Goal: Transaction & Acquisition: Download file/media

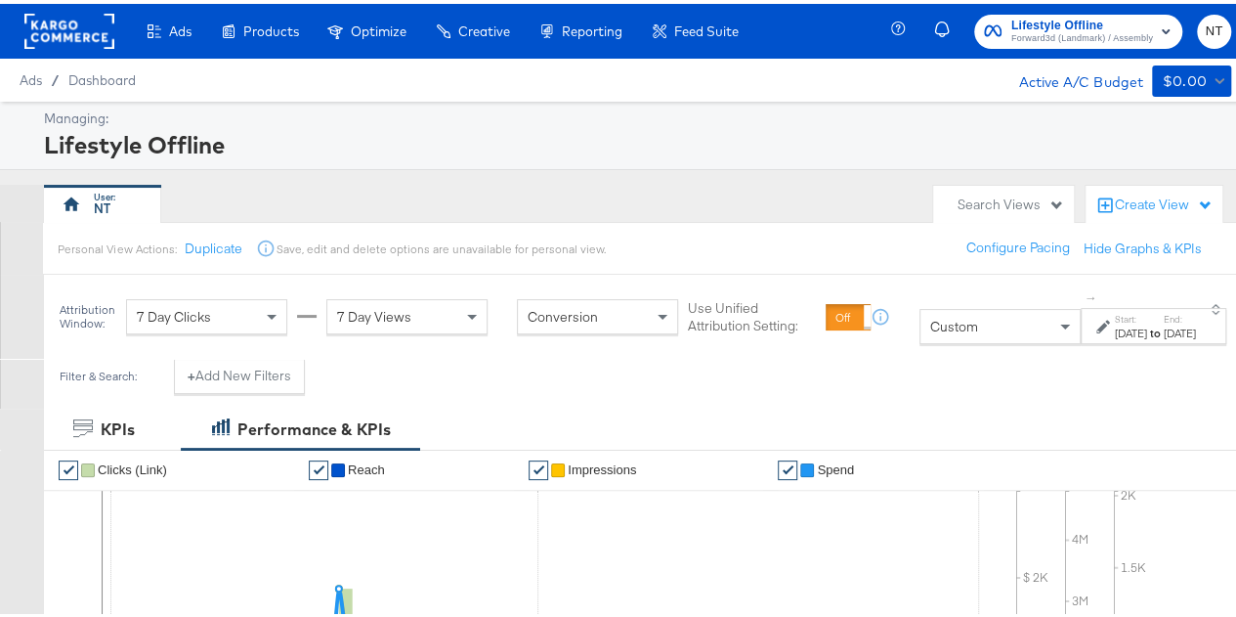
click at [1164, 337] on div "[DATE]" at bounding box center [1180, 329] width 32 height 16
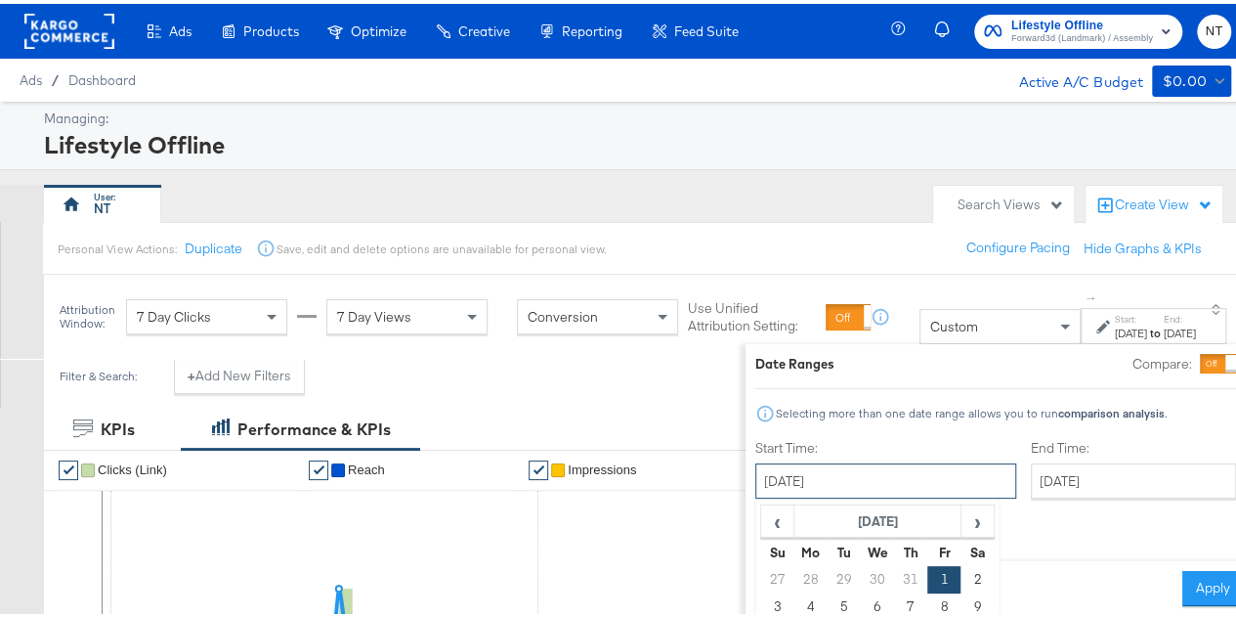
click at [805, 490] on input "[DATE]" at bounding box center [885, 476] width 261 height 35
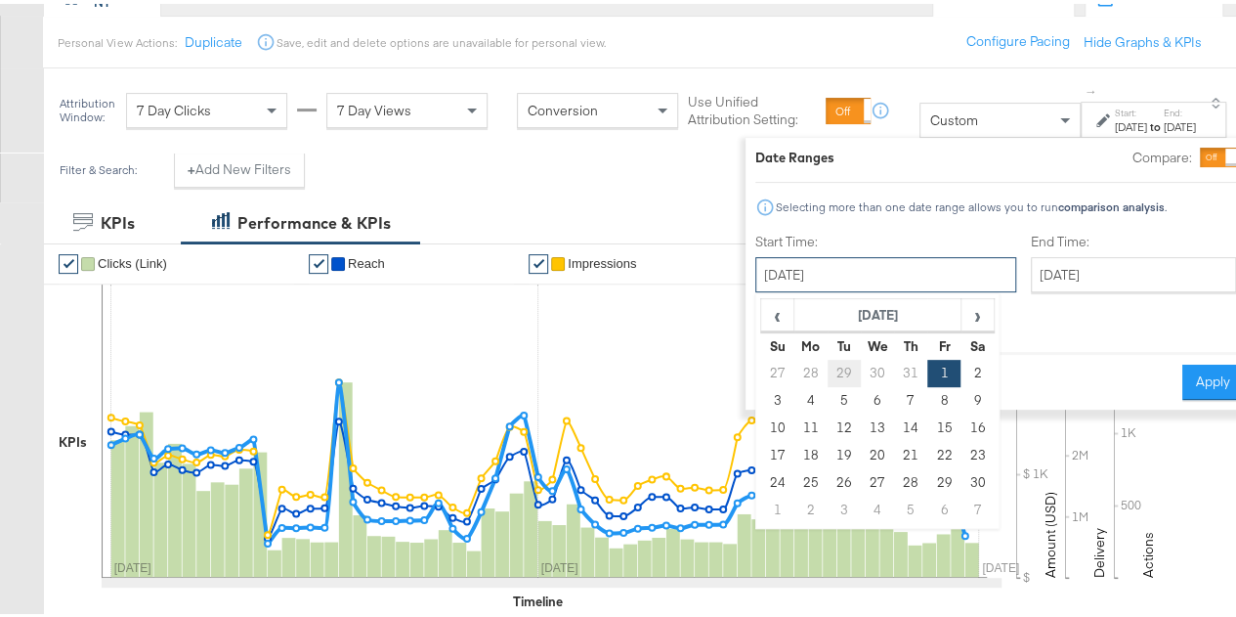
scroll to position [207, 0]
click at [960, 323] on th "›" at bounding box center [976, 310] width 33 height 33
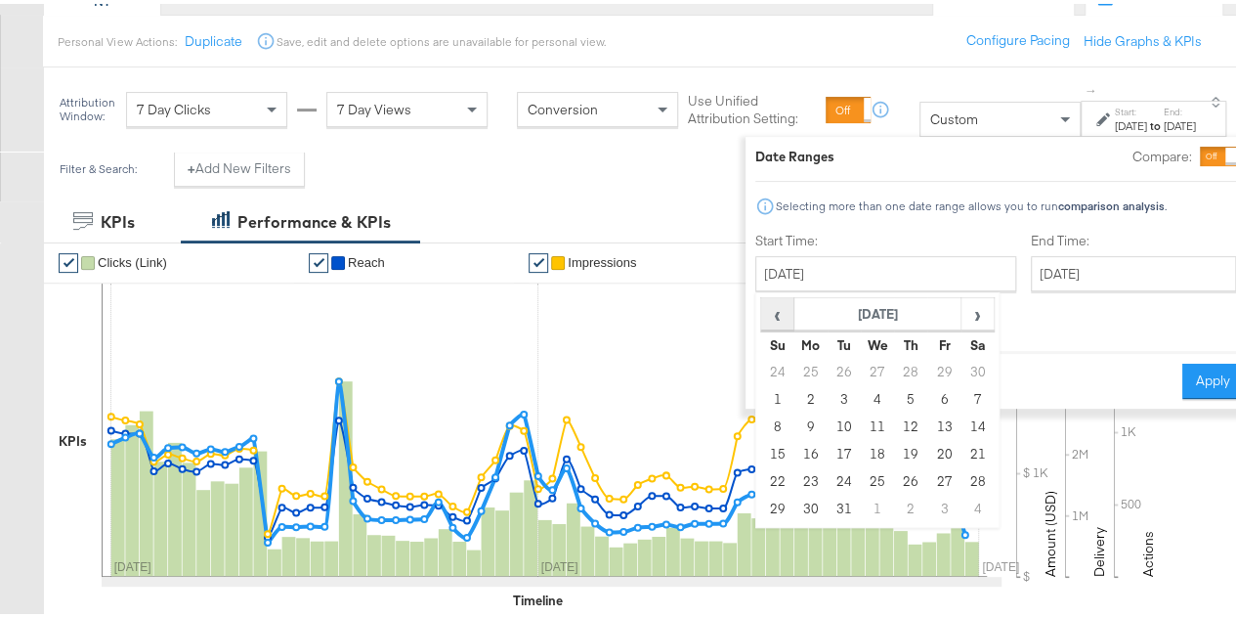
click at [762, 296] on span "‹" at bounding box center [777, 309] width 30 height 29
click at [827, 362] on td "1" at bounding box center [843, 368] width 33 height 27
type input "[DATE]"
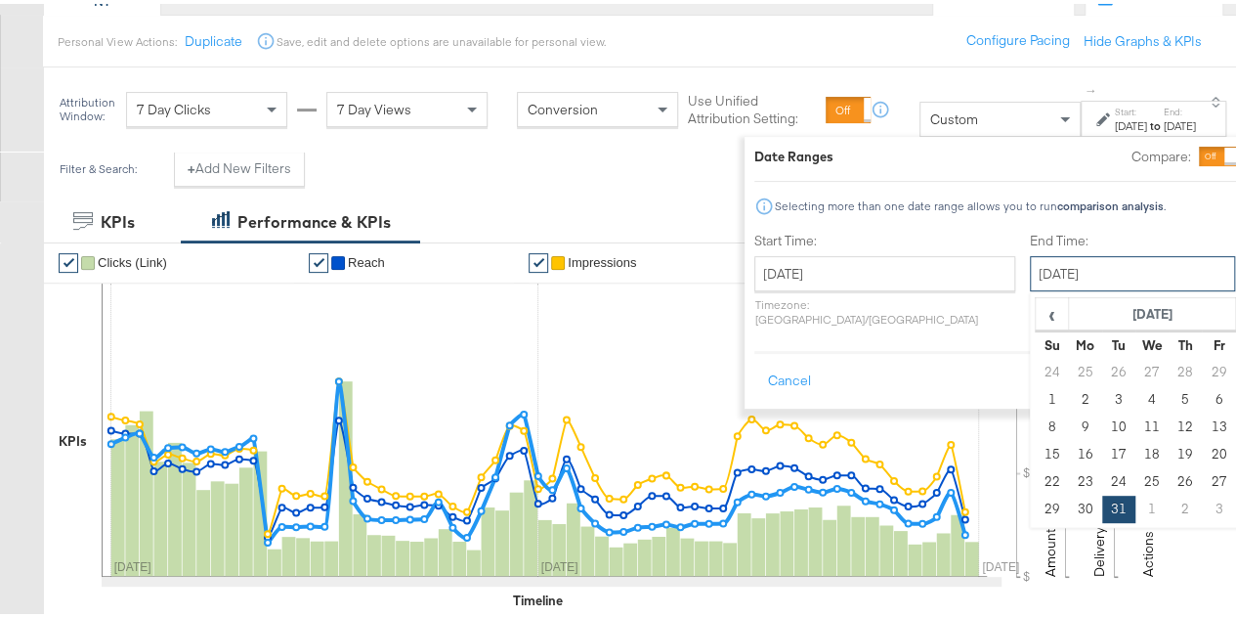
click at [1030, 270] on input "[DATE]" at bounding box center [1132, 269] width 205 height 35
click at [1037, 316] on span "‹" at bounding box center [1052, 309] width 30 height 29
click at [1235, 477] on td "30" at bounding box center [1251, 477] width 33 height 27
type input "[DATE]"
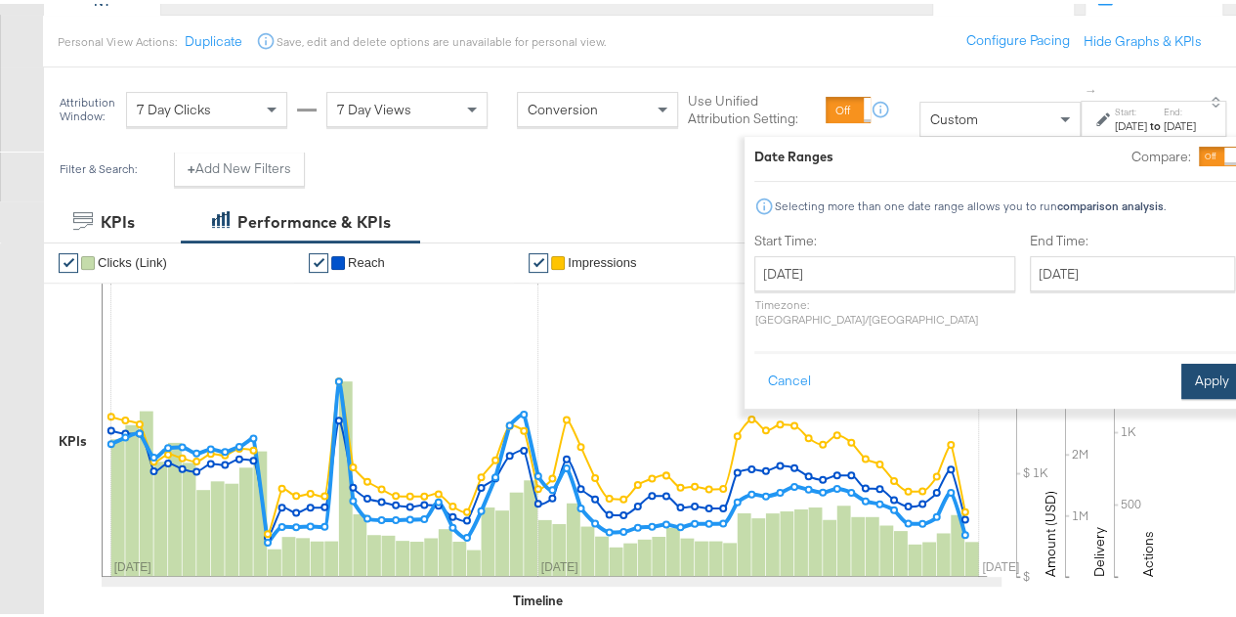
click at [1181, 360] on button "Apply" at bounding box center [1212, 377] width 62 height 35
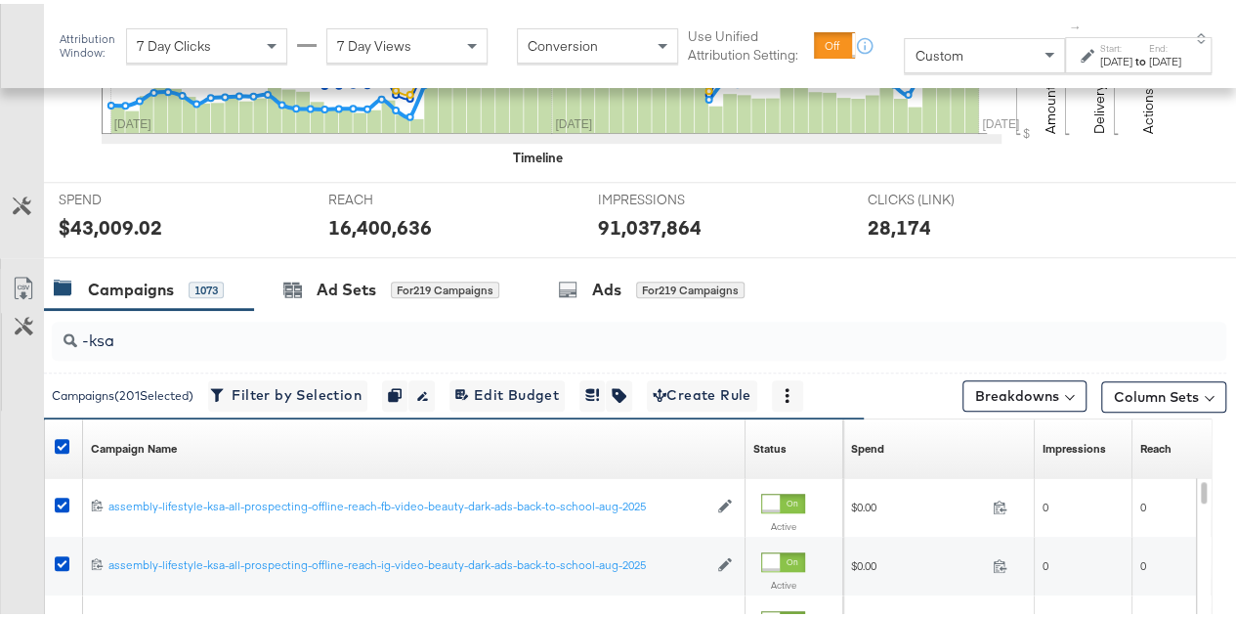
scroll to position [626, 0]
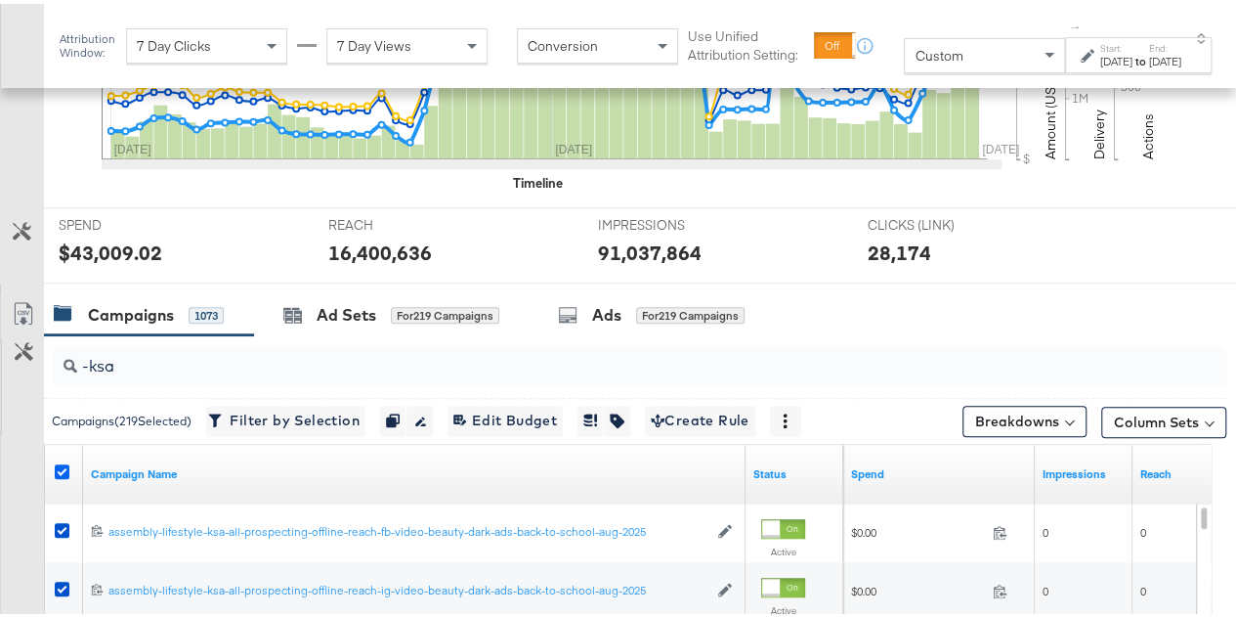
click at [57, 464] on icon at bounding box center [62, 467] width 15 height 15
click at [0, 0] on input "checkbox" at bounding box center [0, 0] width 0 height 0
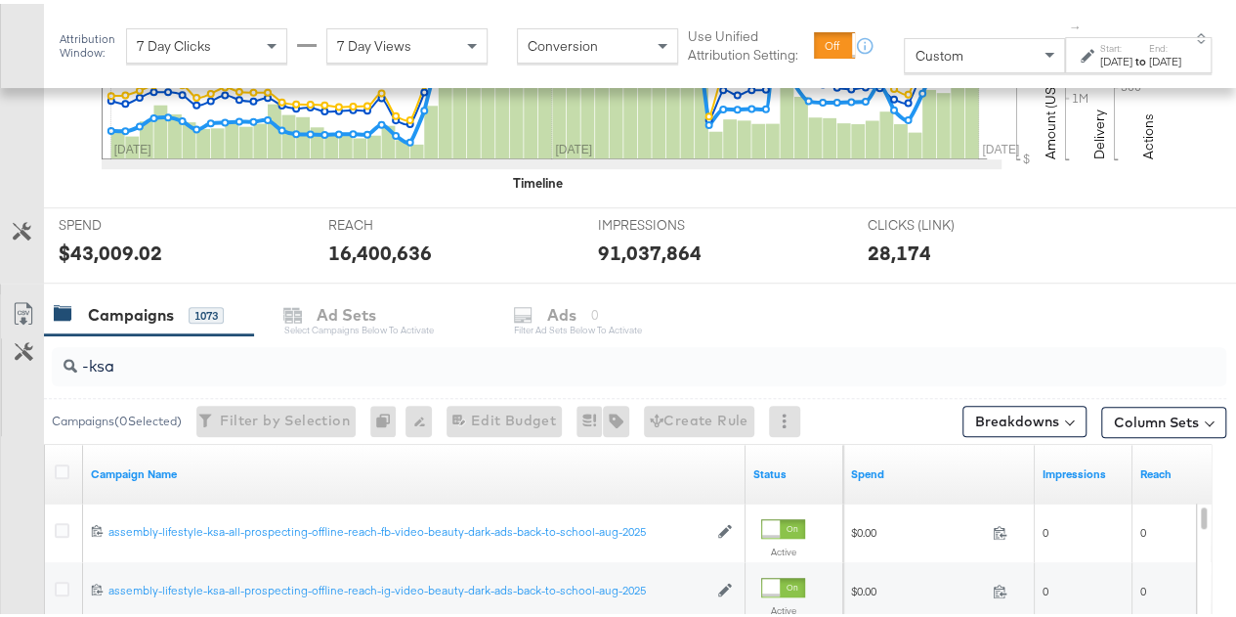
click at [210, 374] on div "-ksa" at bounding box center [639, 362] width 1174 height 39
type input "-"
click at [12, 419] on div "Customize KPIs" at bounding box center [22, 383] width 43 height 98
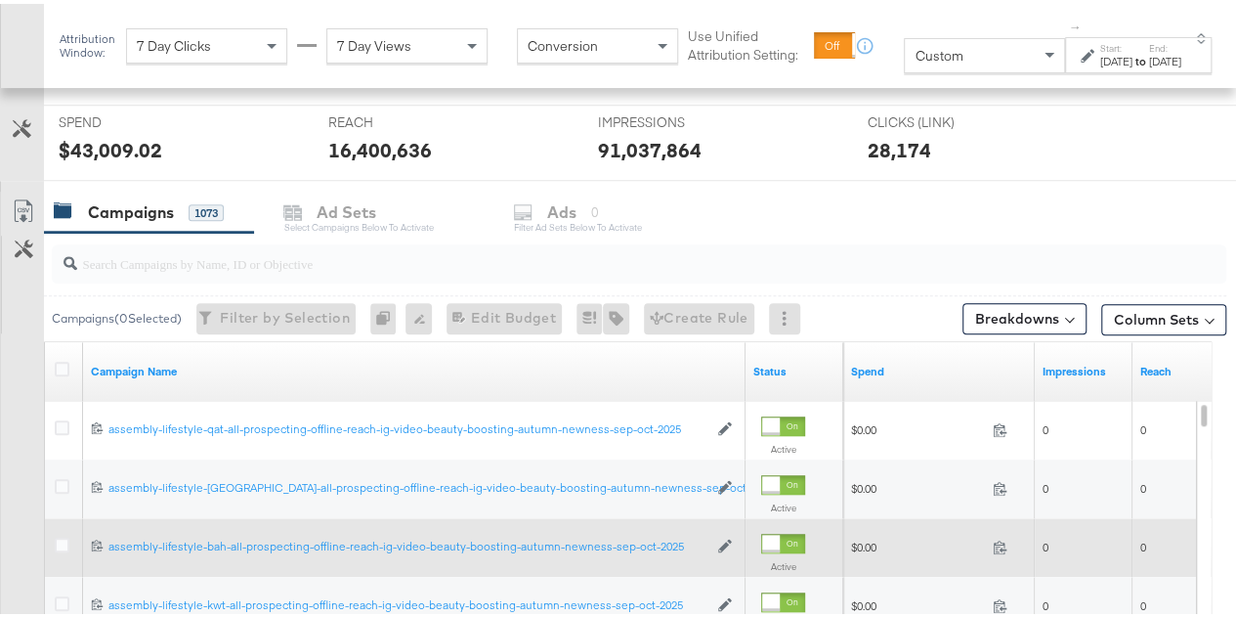
scroll to position [724, 0]
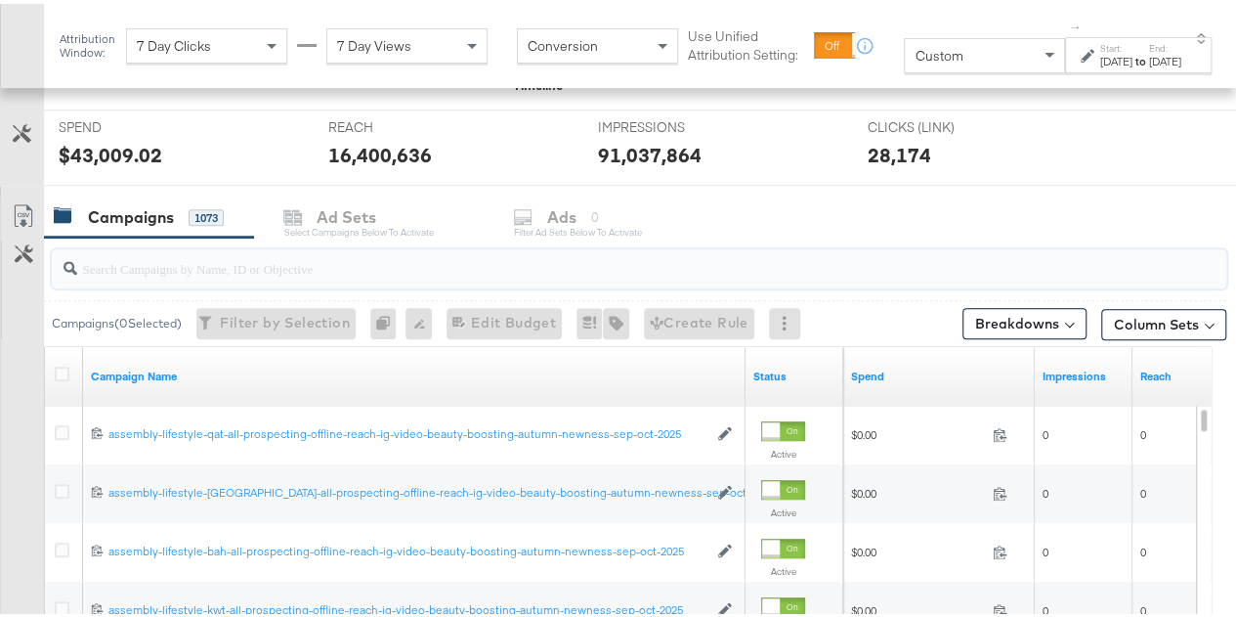
click at [295, 271] on input "search" at bounding box center [600, 256] width 1046 height 38
type input "-ig"
click at [0, 384] on div "Customize KPIs Export as CSV" at bounding box center [22, 539] width 44 height 694
click at [64, 364] on icon at bounding box center [62, 369] width 15 height 15
click at [0, 0] on input "checkbox" at bounding box center [0, 0] width 0 height 0
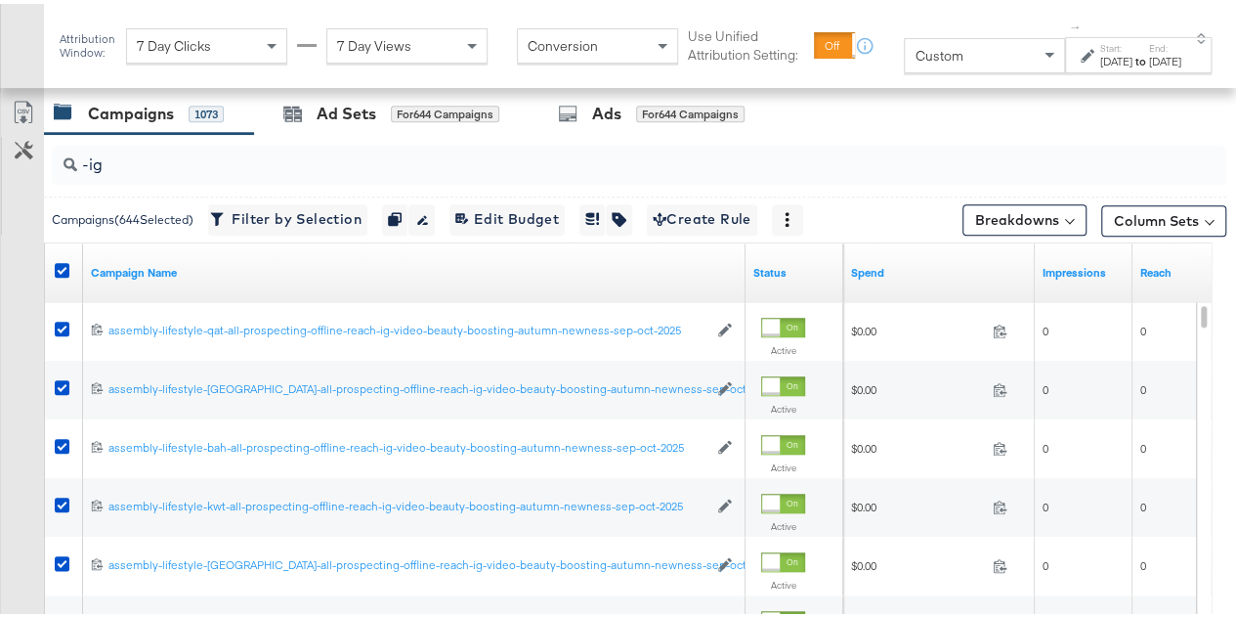
scroll to position [827, 0]
click at [12, 98] on icon at bounding box center [23, 109] width 23 height 23
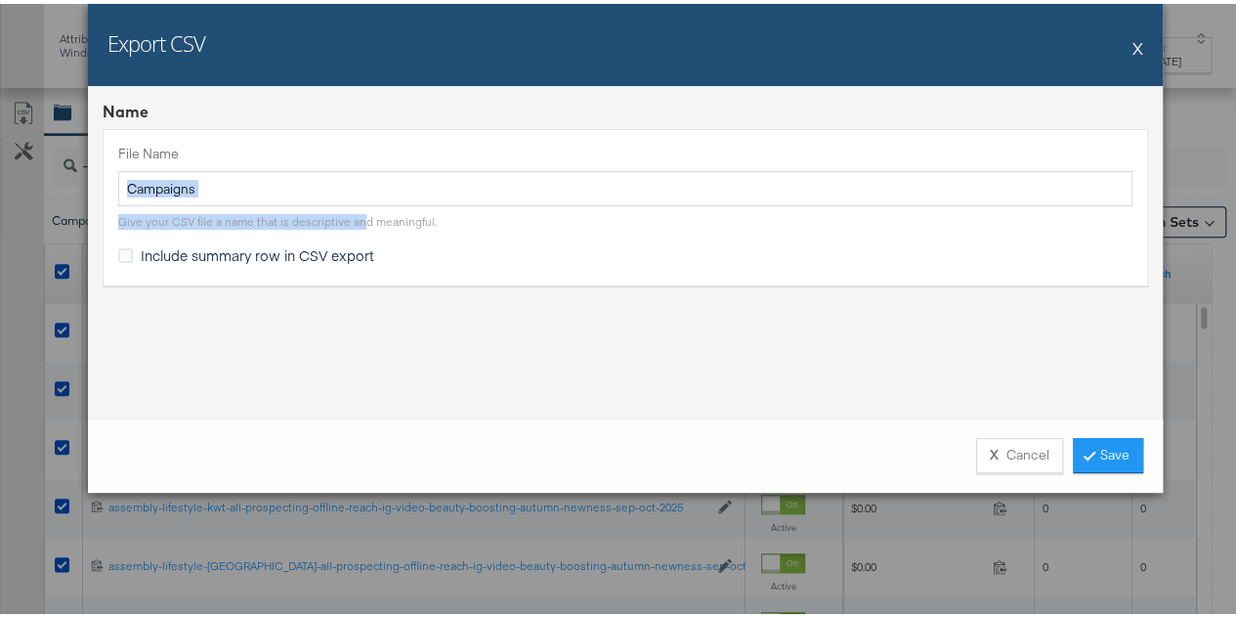
drag, startPoint x: 349, startPoint y: 203, endPoint x: 293, endPoint y: 192, distance: 56.7
click at [293, 192] on div "File Name Campaigns Give your CSV file a name that is descriptive and meaningfu…" at bounding box center [625, 183] width 1014 height 85
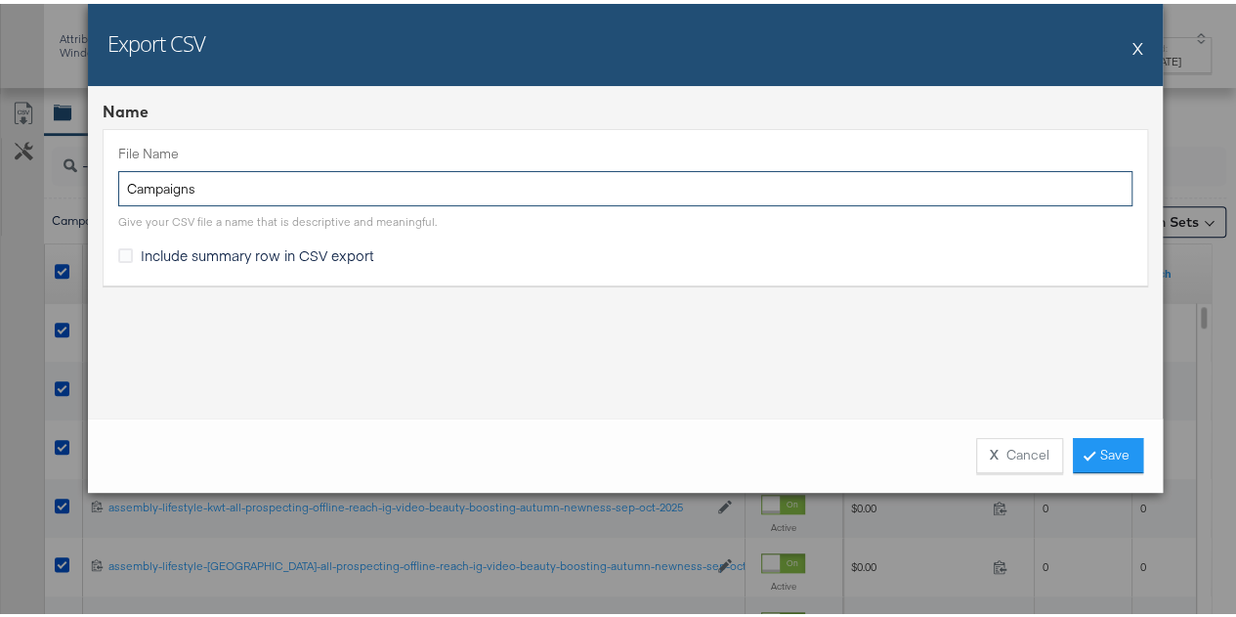
click at [293, 192] on input "Campaigns" at bounding box center [625, 185] width 1014 height 36
type input "-ig"
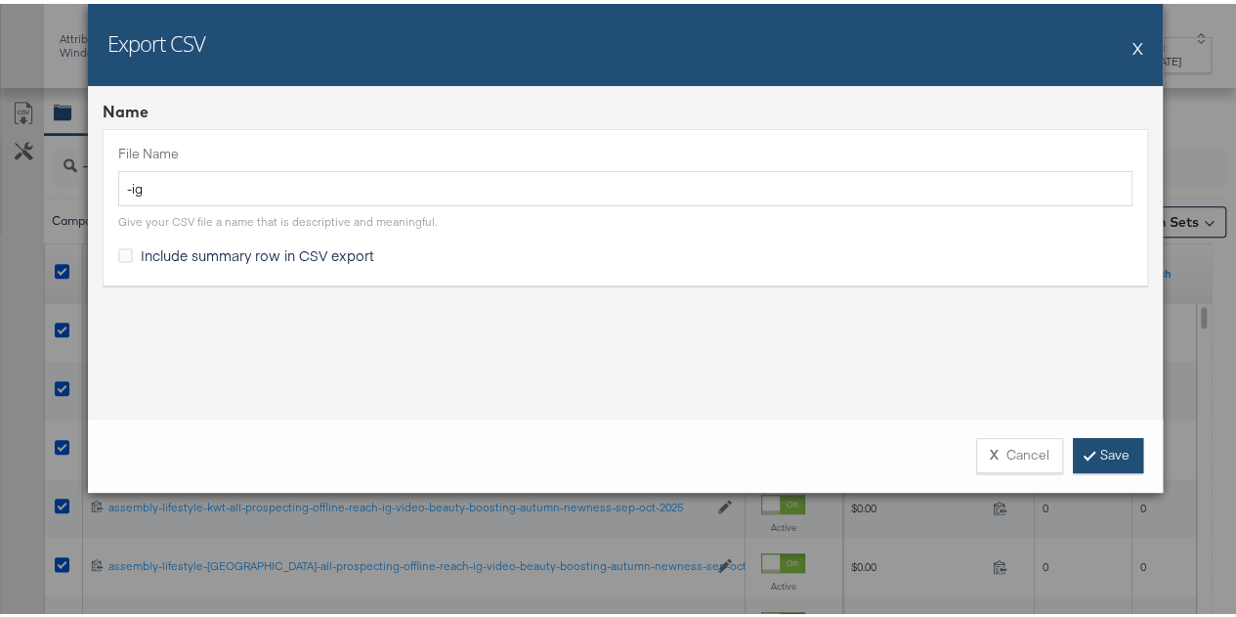
click at [1094, 454] on link "Save" at bounding box center [1108, 451] width 70 height 35
